Goal: Information Seeking & Learning: Learn about a topic

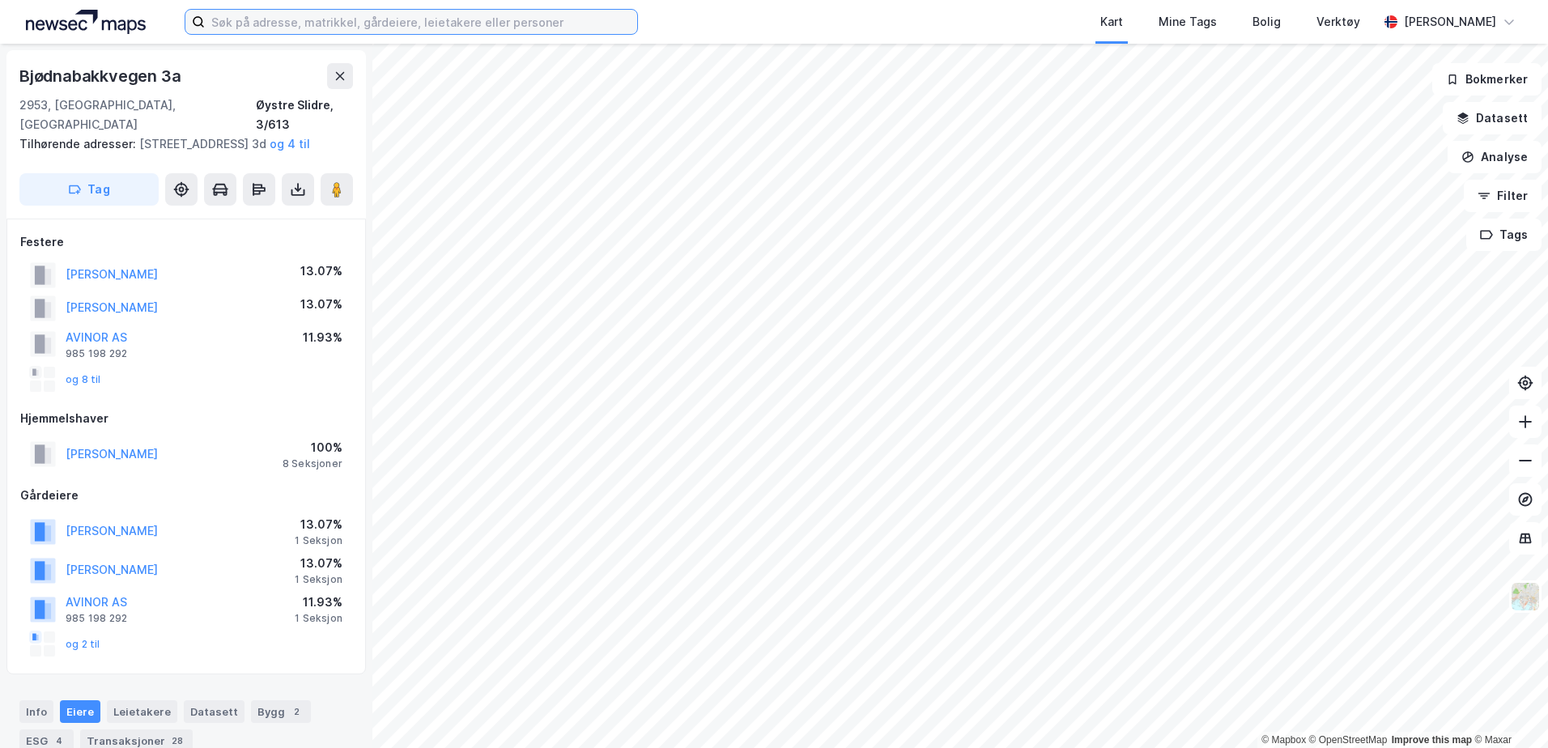
click at [400, 19] on input at bounding box center [421, 22] width 432 height 24
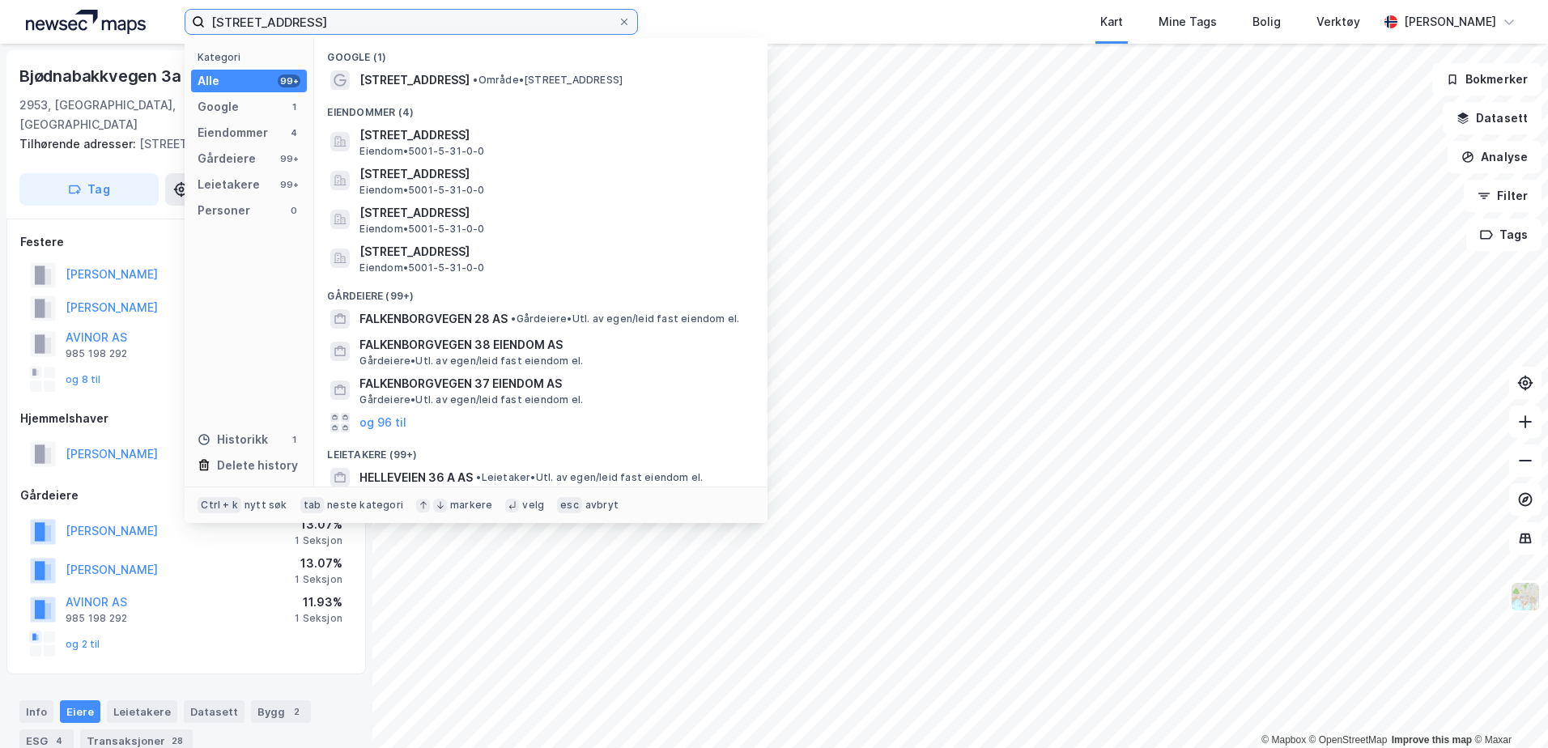
type input "[STREET_ADDRESS]"
click at [537, 89] on div "[STREET_ADDRESS] • Område • [STREET_ADDRESS]" at bounding box center [555, 79] width 392 height 19
